Goal: Find specific page/section: Find specific page/section

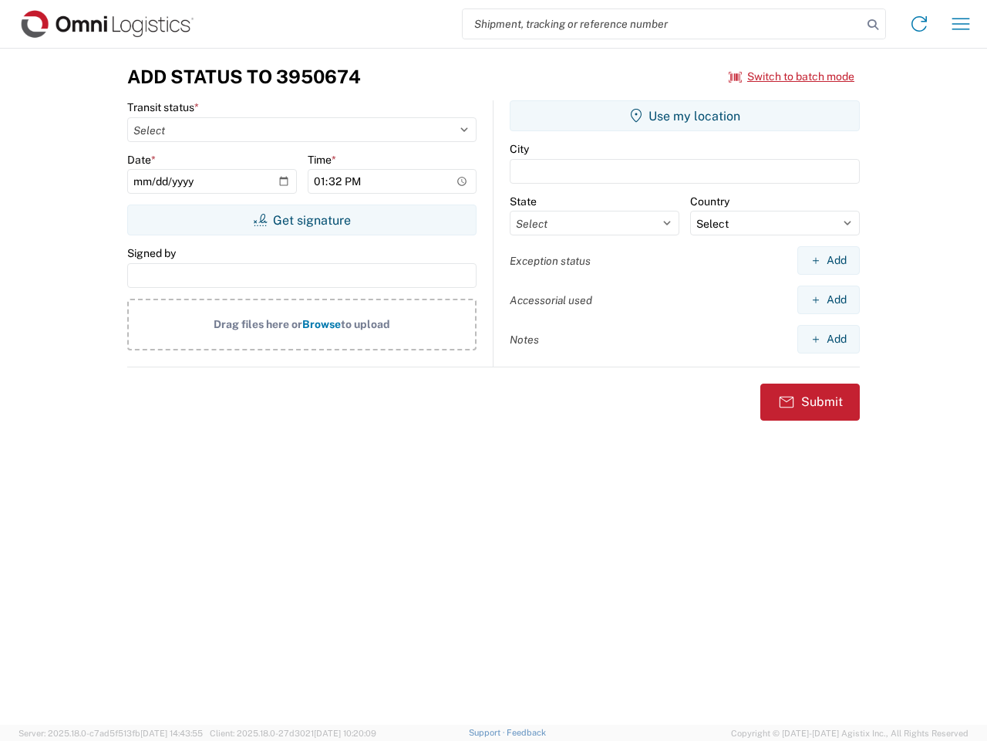
click at [663, 24] on input "search" at bounding box center [663, 23] width 400 height 29
click at [873, 25] on icon at bounding box center [873, 25] width 22 height 22
click at [920, 24] on icon at bounding box center [919, 24] width 25 height 25
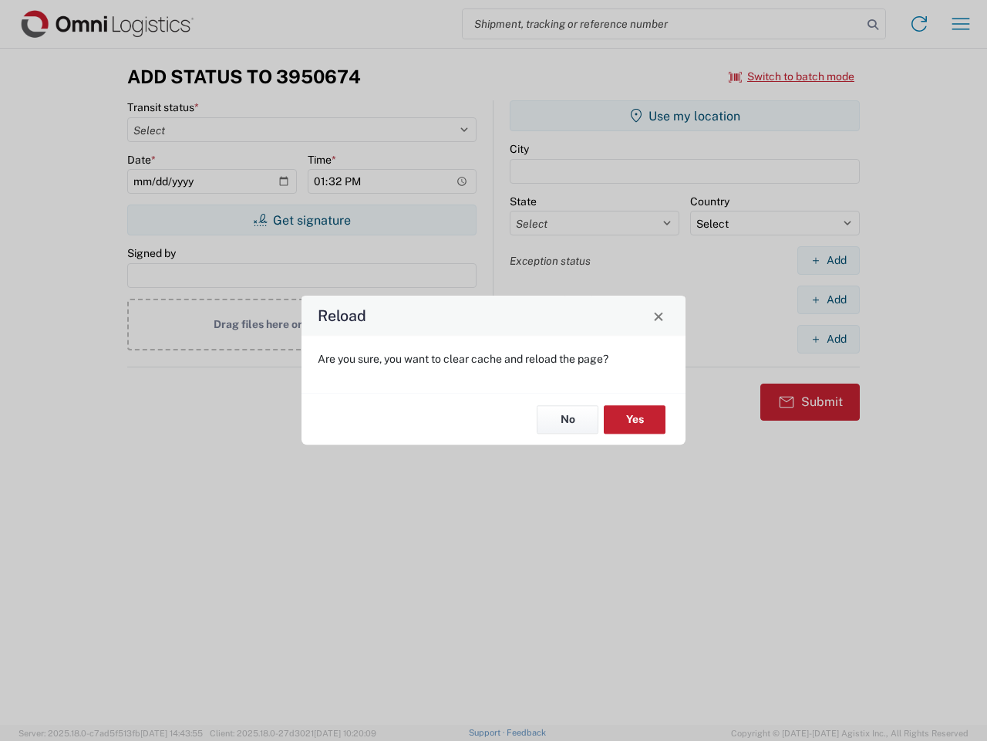
click at [961, 24] on div "Reload Are you sure, you want to clear cache and reload the page? No Yes" at bounding box center [493, 370] width 987 height 741
click at [792, 76] on div "Reload Are you sure, you want to clear cache and reload the page? No Yes" at bounding box center [493, 370] width 987 height 741
click at [302, 220] on div "Reload Are you sure, you want to clear cache and reload the page? No Yes" at bounding box center [493, 370] width 987 height 741
click at [685, 116] on div "Reload Are you sure, you want to clear cache and reload the page? No Yes" at bounding box center [493, 370] width 987 height 741
click at [829, 260] on div "Reload Are you sure, you want to clear cache and reload the page? No Yes" at bounding box center [493, 370] width 987 height 741
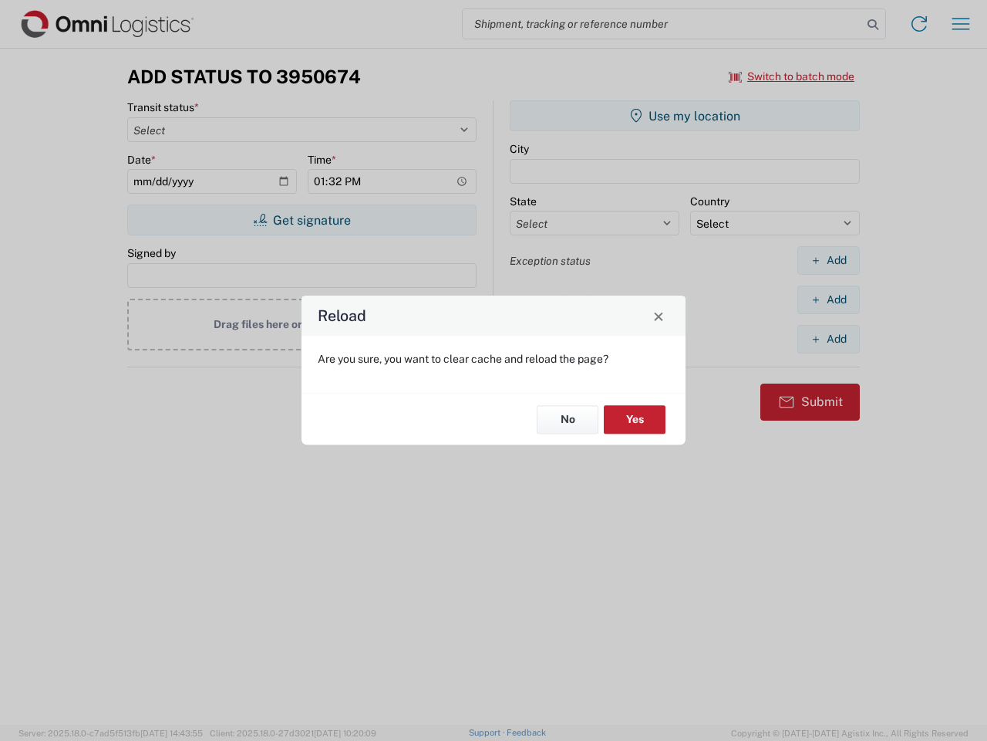
click at [829, 299] on div "Reload Are you sure, you want to clear cache and reload the page? No Yes" at bounding box center [493, 370] width 987 height 741
click at [829, 339] on div "Reload Are you sure, you want to clear cache and reload the page? No Yes" at bounding box center [493, 370] width 987 height 741
